Goal: Information Seeking & Learning: Learn about a topic

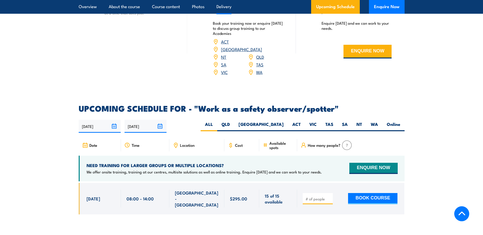
scroll to position [688, 0]
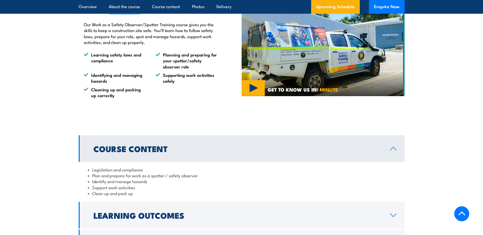
scroll to position [408, 0]
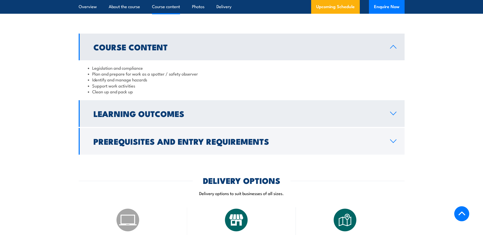
click at [139, 116] on h2 "Learning Outcomes" at bounding box center [237, 113] width 289 height 7
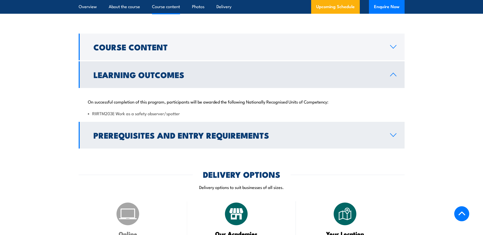
click at [122, 133] on h2 "Prerequisites and Entry Requirements" at bounding box center [237, 135] width 289 height 7
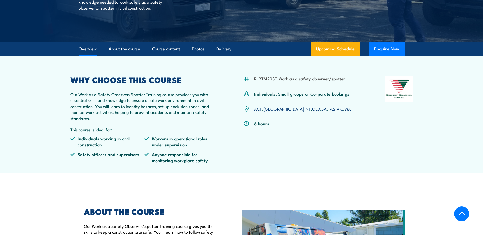
scroll to position [102, 0]
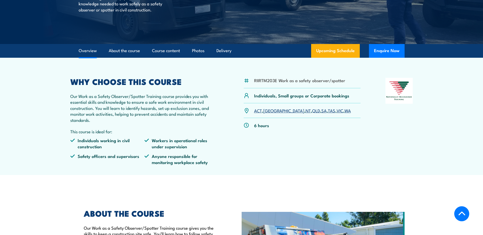
click at [134, 106] on p "Our Work as a Safety Observer/Spotter Training course provides you with essenti…" at bounding box center [144, 108] width 149 height 30
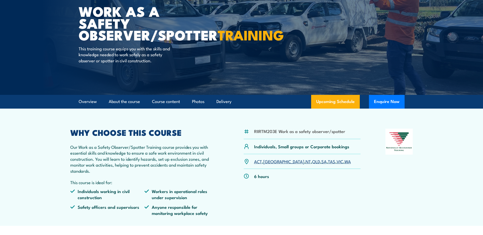
scroll to position [0, 0]
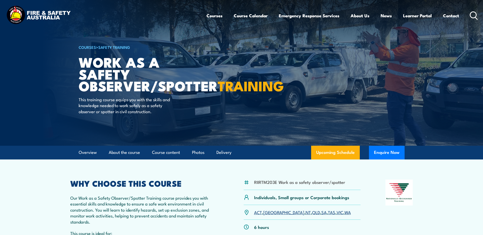
click at [263, 182] on li "RIIRTM203E Work as a safety observer/spotter" at bounding box center [299, 182] width 91 height 6
copy li "RIIRTM203E"
